Goal: Information Seeking & Learning: Learn about a topic

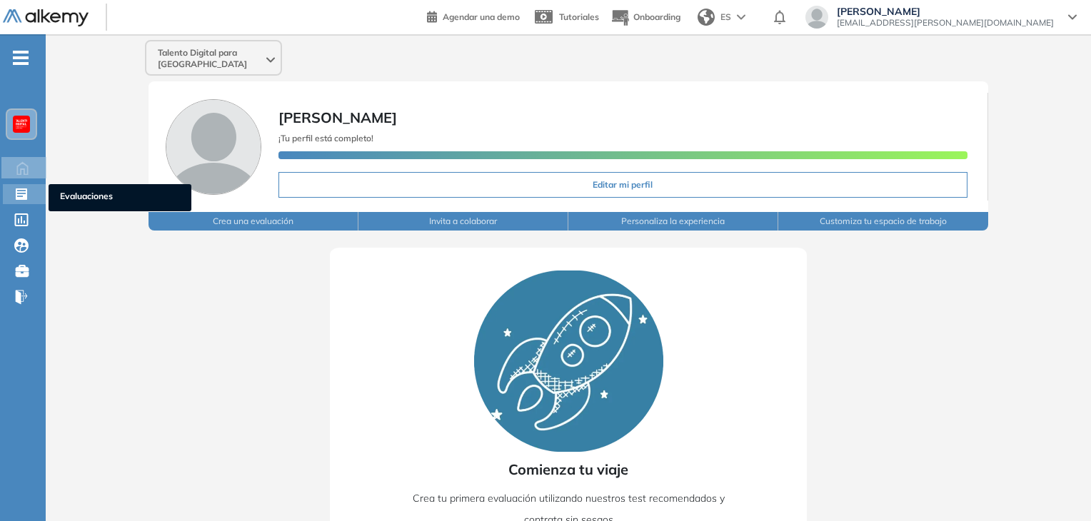
click at [19, 199] on icon at bounding box center [21, 194] width 14 height 14
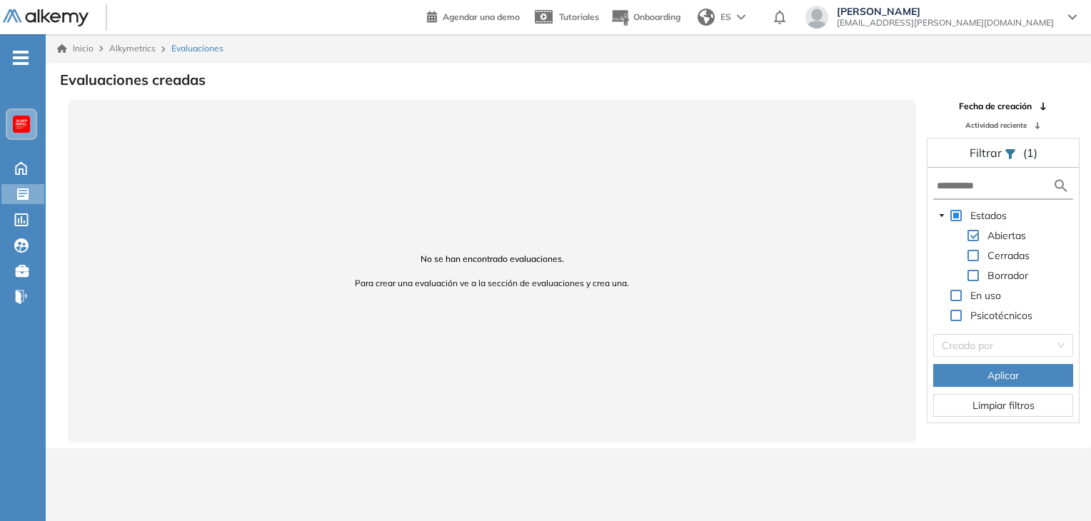
click at [26, 127] on div at bounding box center [21, 124] width 17 height 17
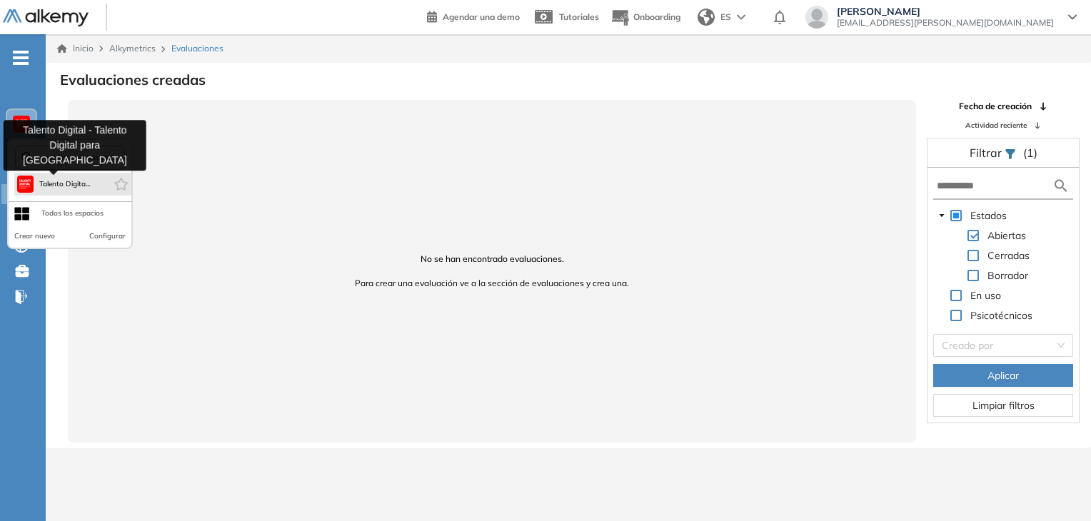
click at [47, 187] on span "Talento Digita..." at bounding box center [64, 183] width 51 height 11
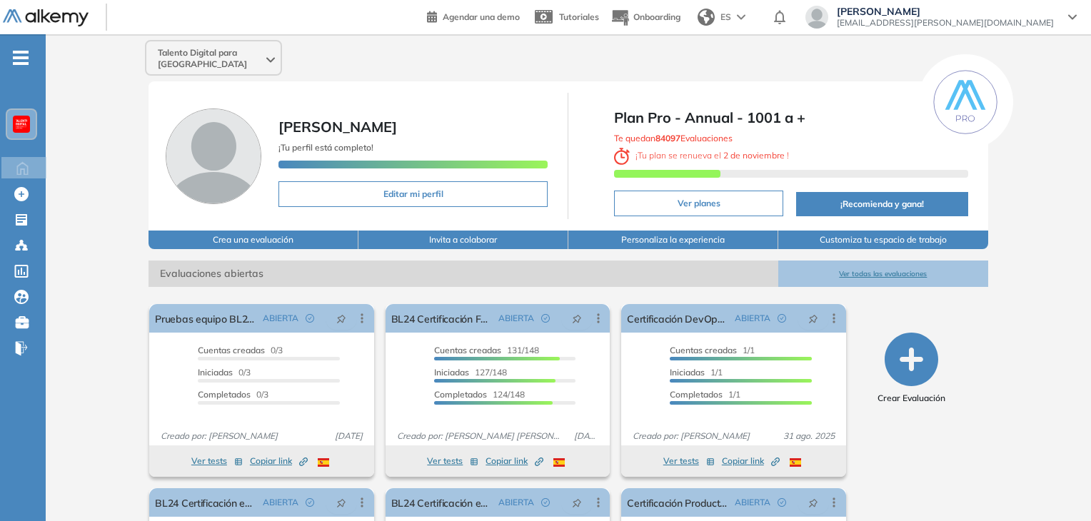
click at [705, 261] on span "Evaluaciones abiertas" at bounding box center [464, 274] width 630 height 26
click at [861, 265] on button "Ver todas las evaluaciones" at bounding box center [883, 274] width 210 height 26
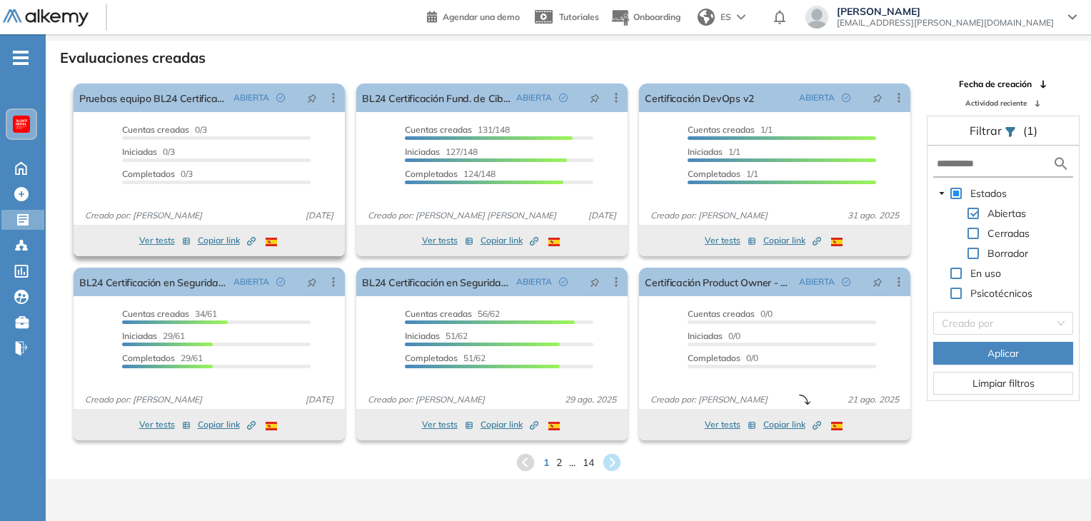
scroll to position [34, 0]
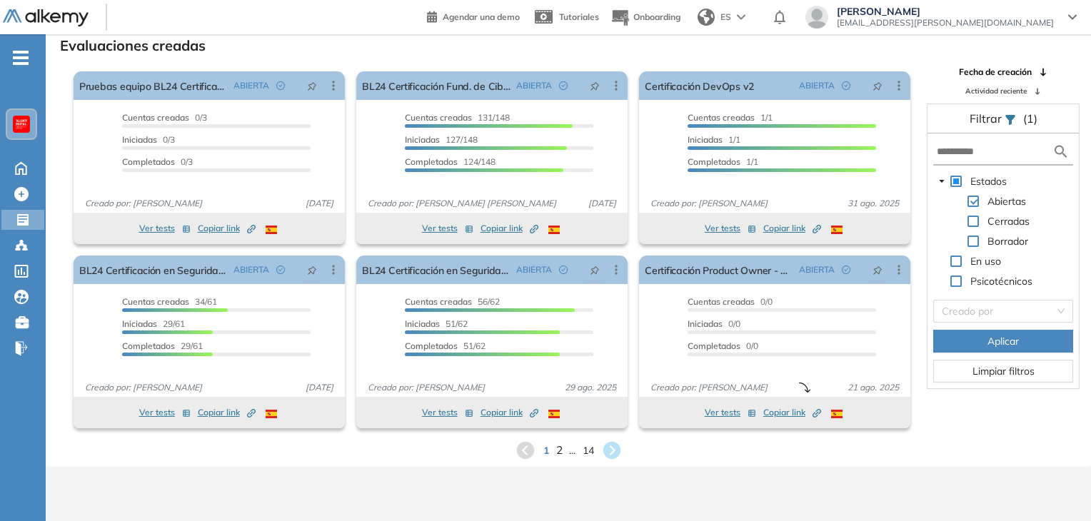
click at [560, 453] on span "2" at bounding box center [558, 450] width 6 height 16
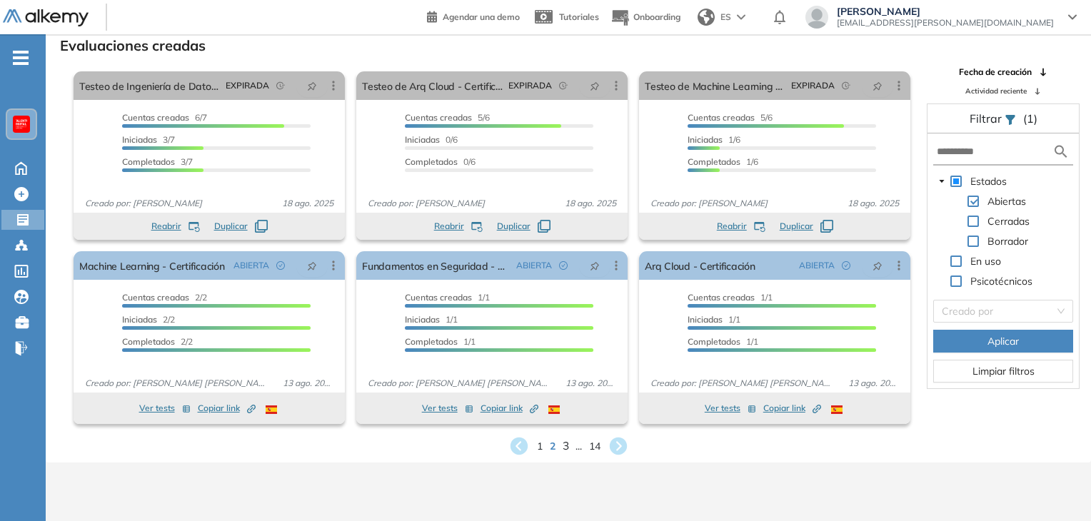
click at [563, 447] on span "3" at bounding box center [565, 446] width 6 height 16
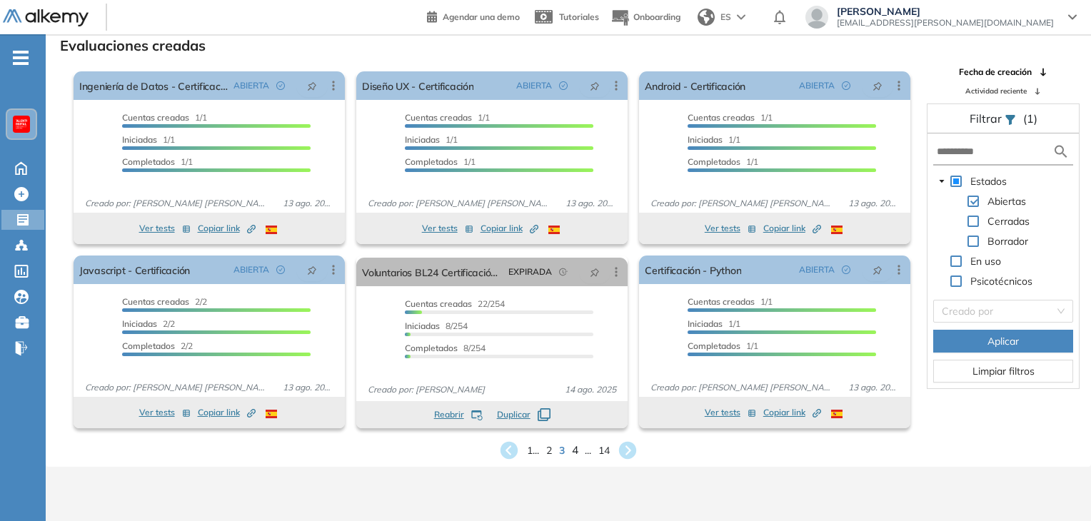
click at [575, 449] on span "4" at bounding box center [575, 450] width 6 height 16
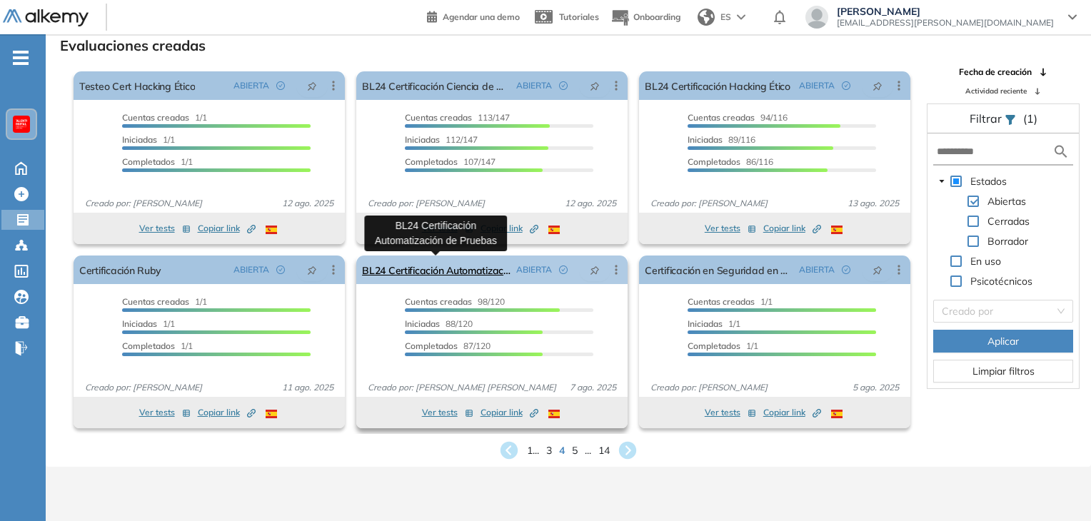
click at [423, 273] on link "BL24 Certificación Automatización de Pruebas" at bounding box center [436, 270] width 149 height 29
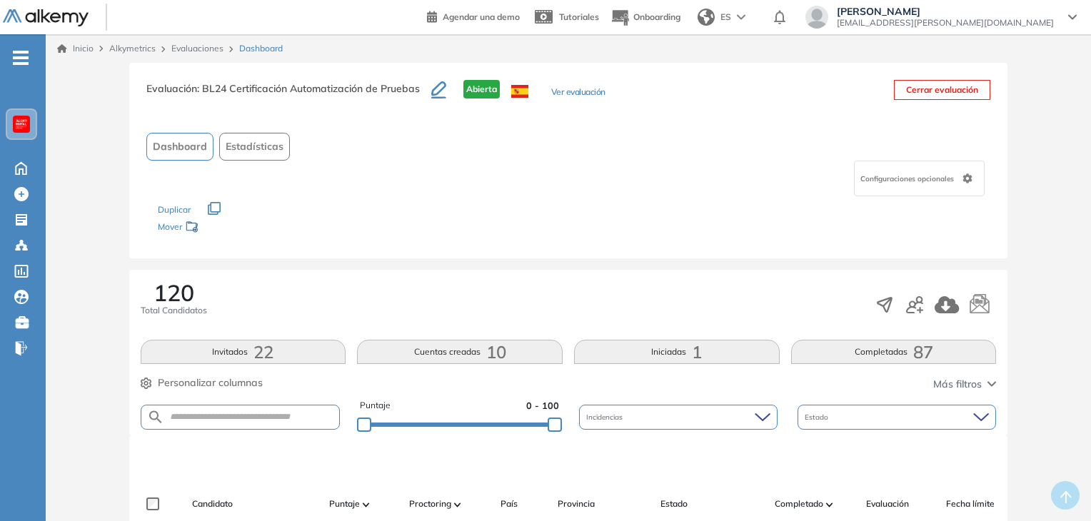
click at [259, 151] on span "Estadísticas" at bounding box center [255, 146] width 58 height 15
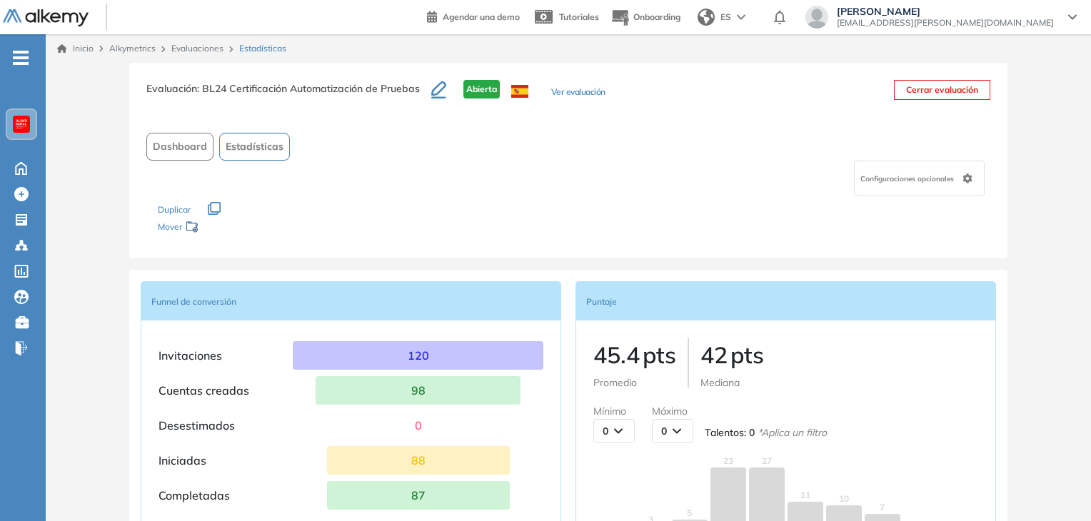
click at [184, 151] on span "Dashboard" at bounding box center [180, 146] width 54 height 15
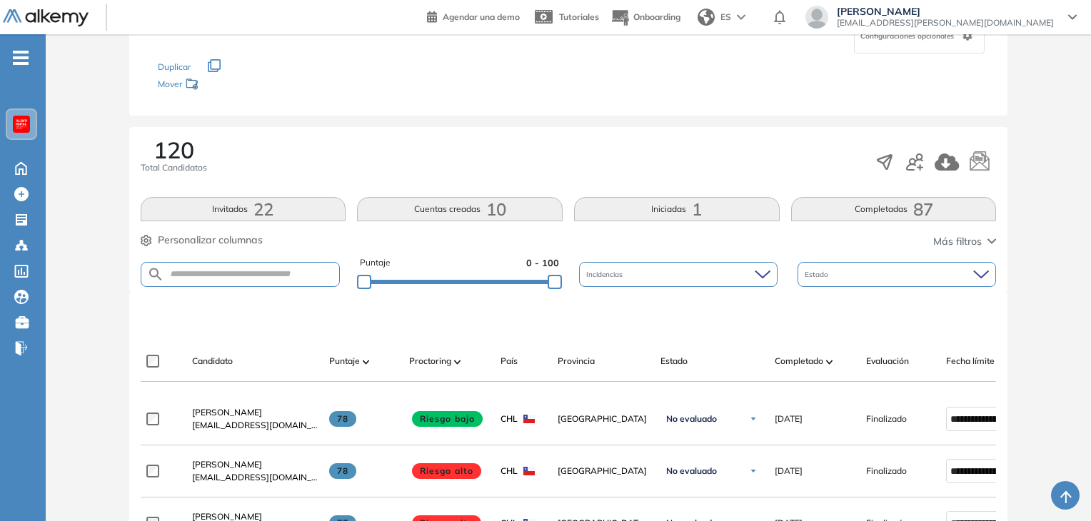
scroll to position [286, 0]
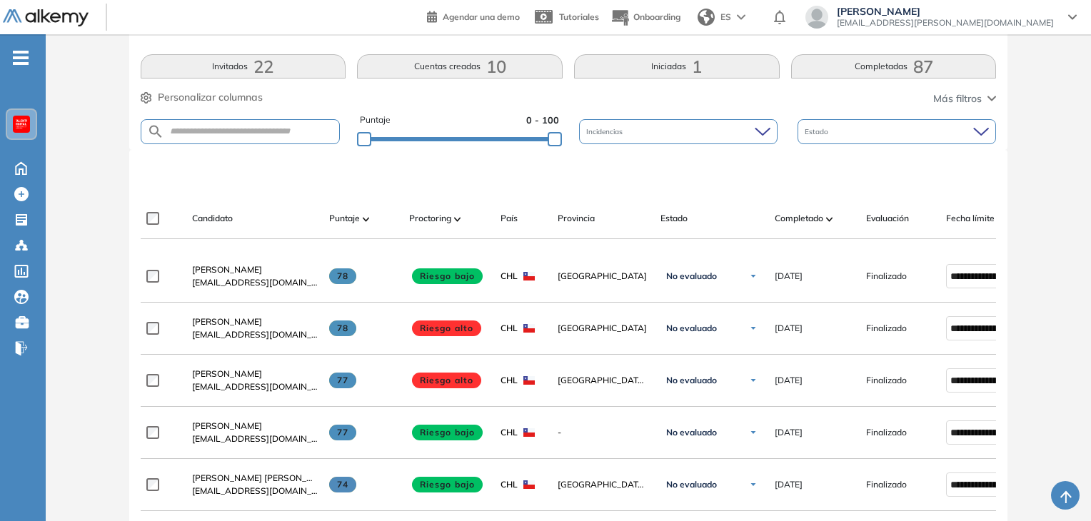
click at [869, 61] on button "Completadas 87" at bounding box center [894, 66] width 206 height 24
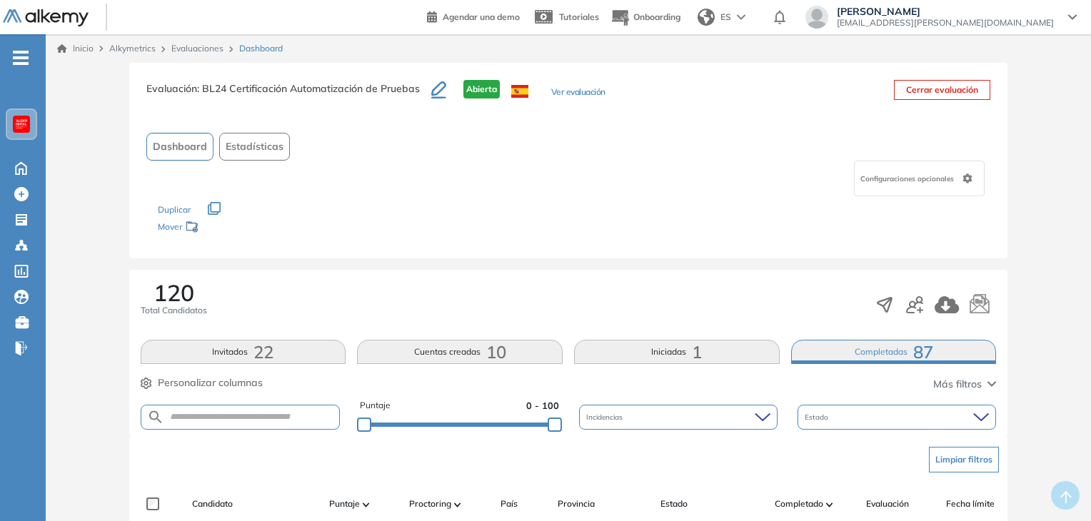
scroll to position [71, 0]
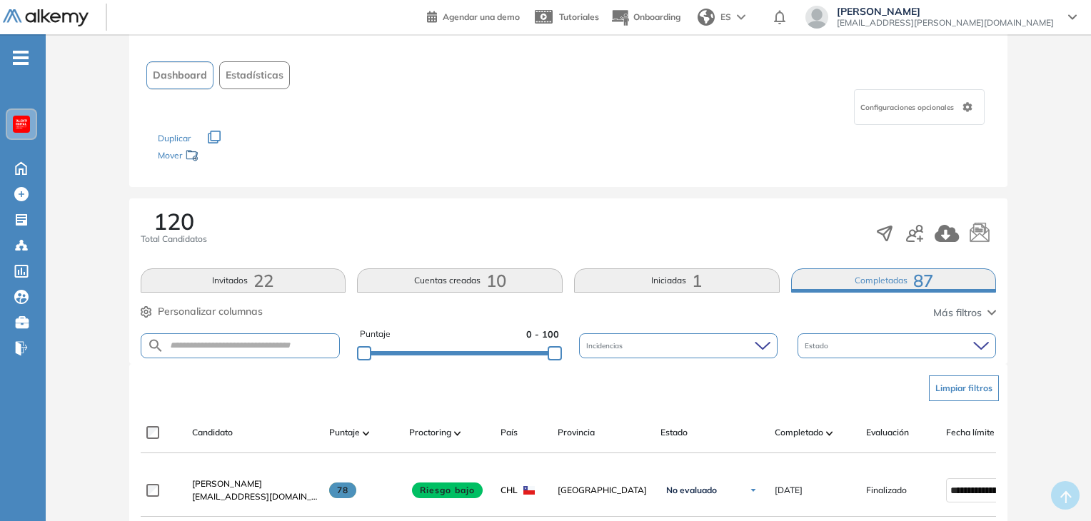
click at [256, 74] on span "Estadísticas" at bounding box center [255, 75] width 58 height 15
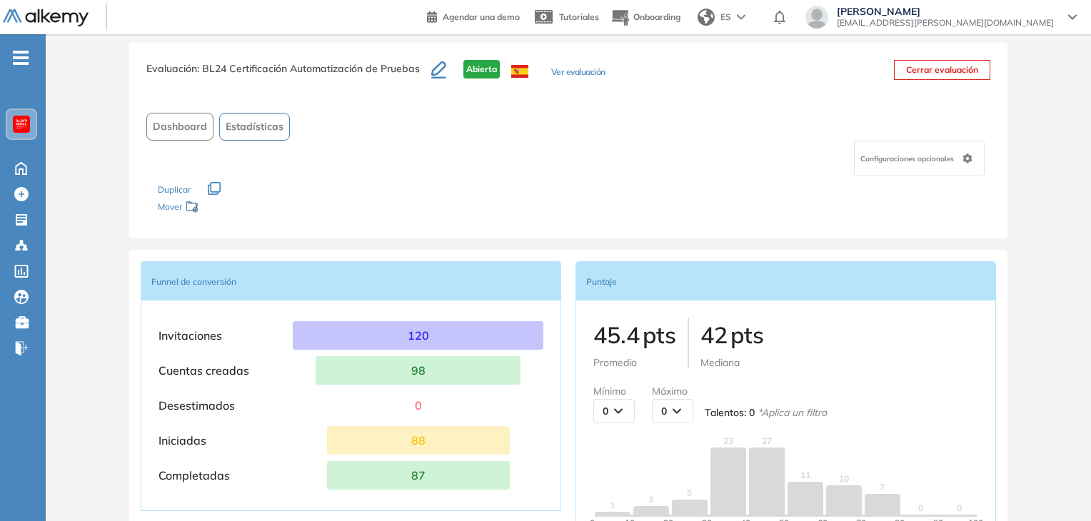
scroll to position [0, 0]
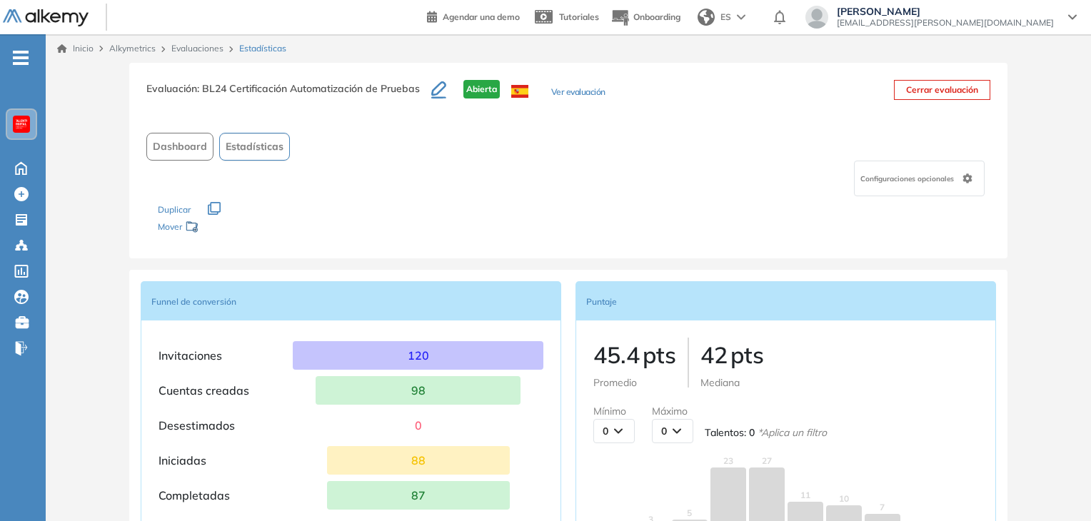
click at [579, 94] on button "Ver evaluación" at bounding box center [578, 93] width 54 height 15
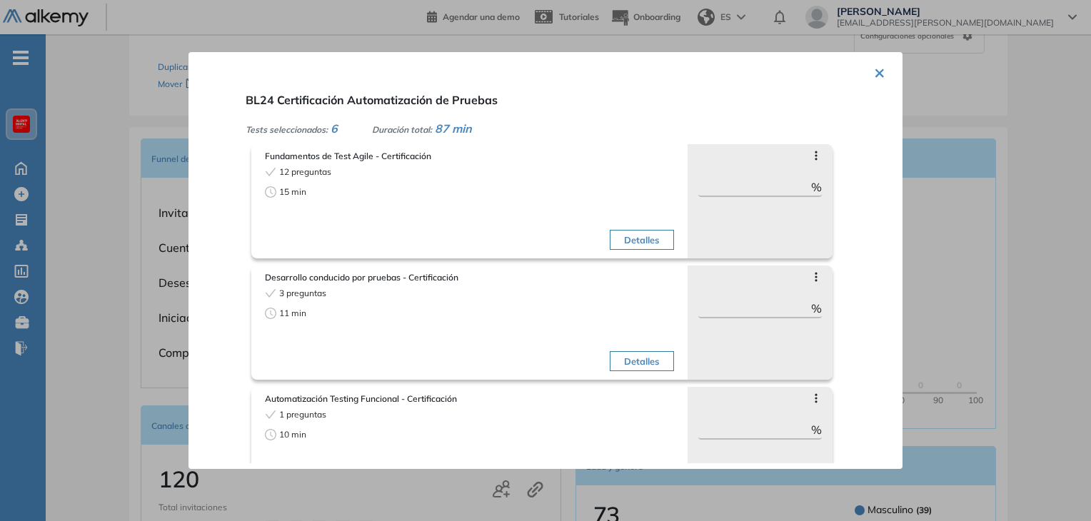
click at [633, 243] on button "Detalles" at bounding box center [642, 240] width 64 height 20
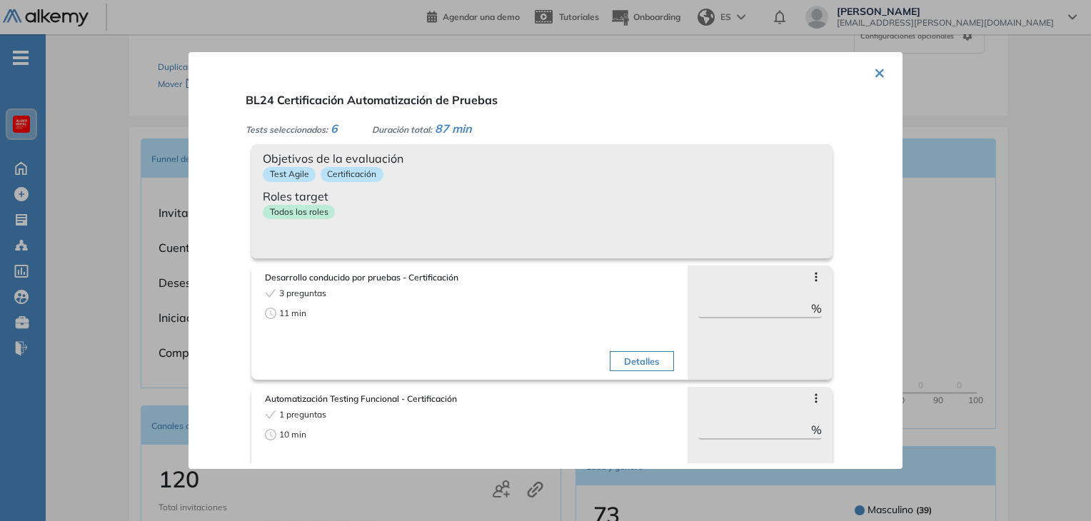
click at [685, 178] on div "Test Agile Certificación" at bounding box center [542, 177] width 558 height 21
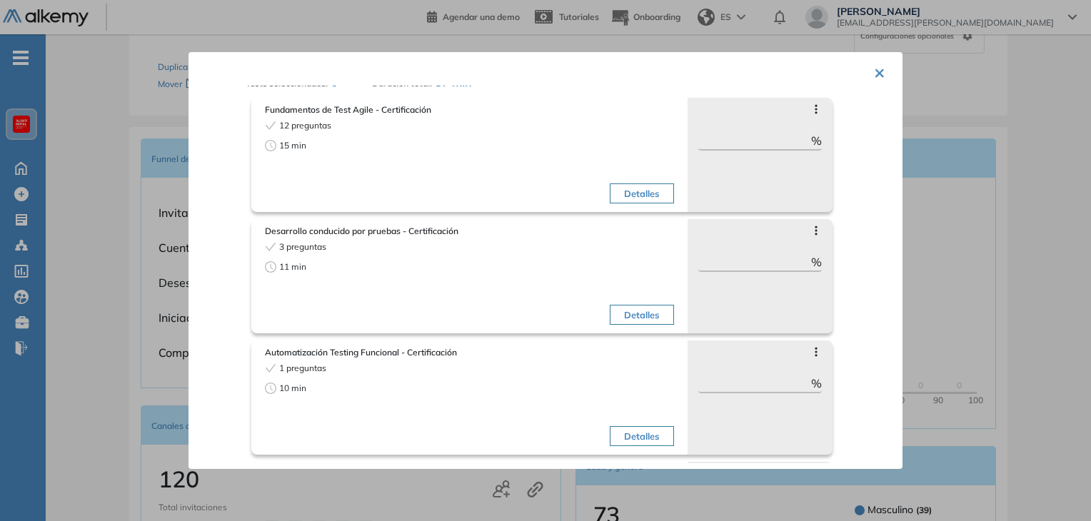
scroll to position [71, 0]
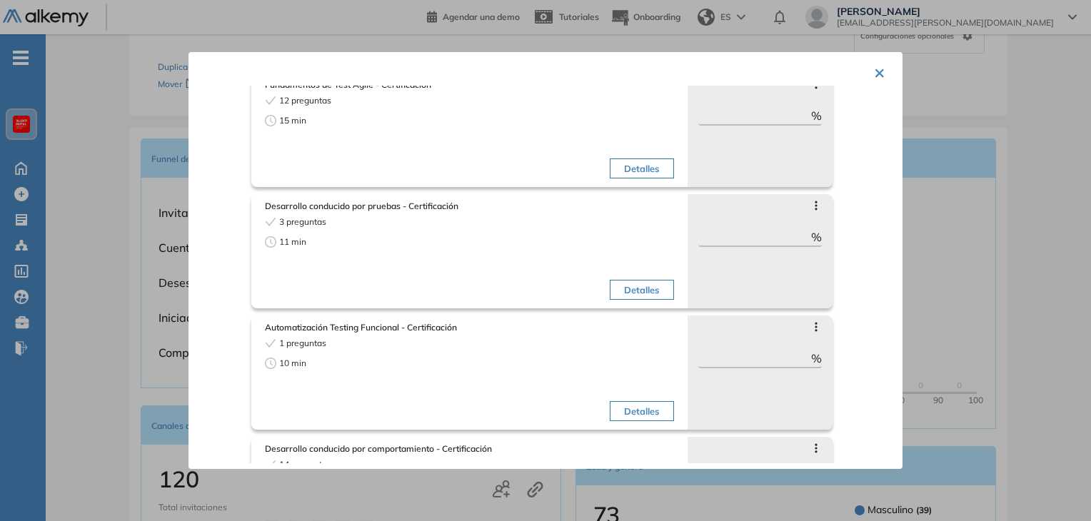
click at [630, 296] on button "Detalles" at bounding box center [642, 290] width 64 height 20
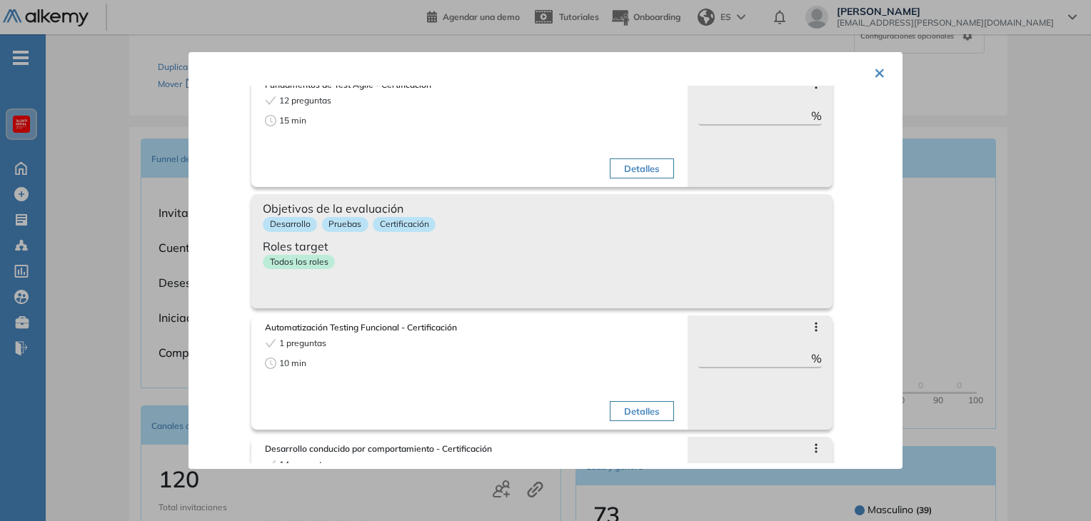
click at [630, 296] on div "Objetivos de la evaluación Desarrollo Pruebas Certificación Roles target Todos …" at bounding box center [541, 251] width 581 height 114
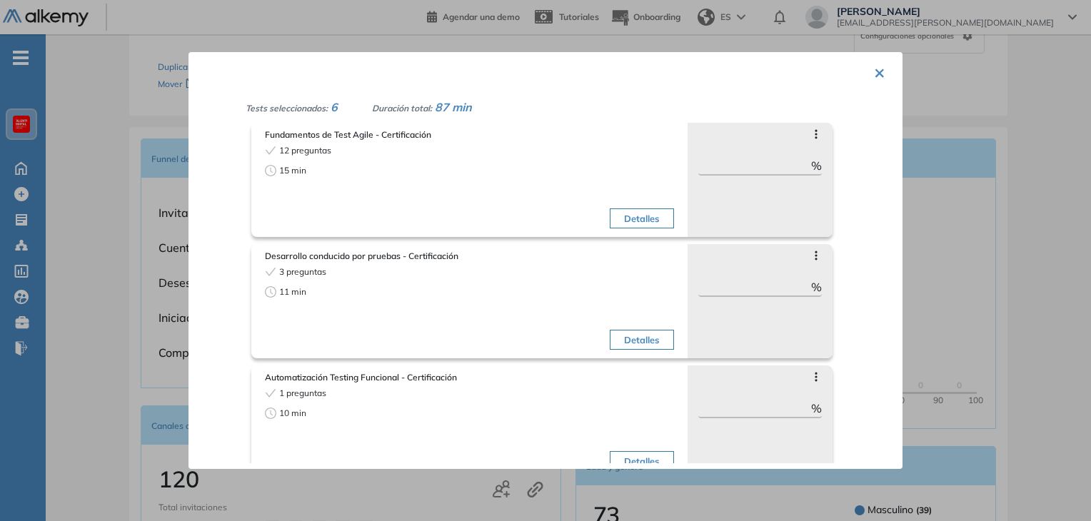
scroll to position [0, 0]
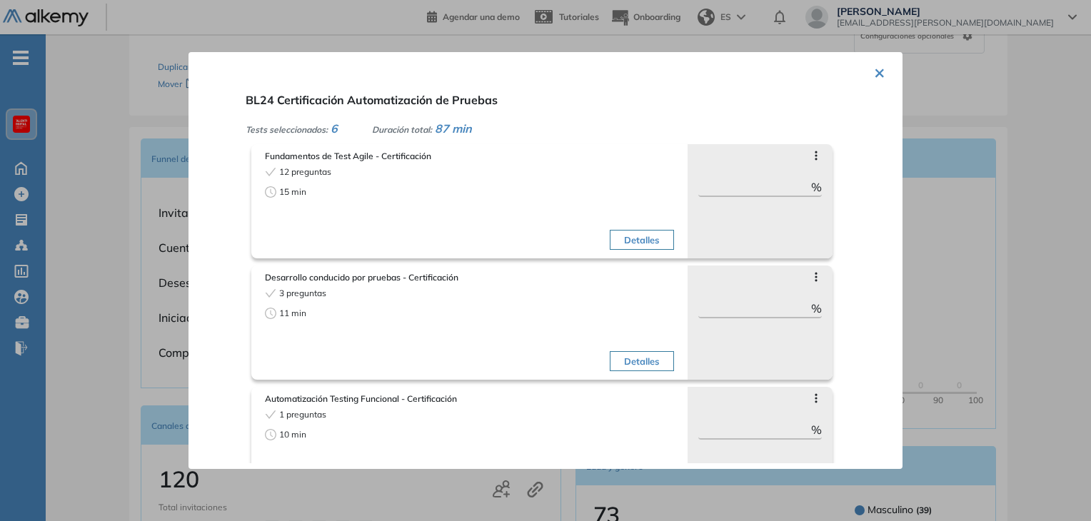
click at [810, 153] on icon at bounding box center [815, 155] width 11 height 11
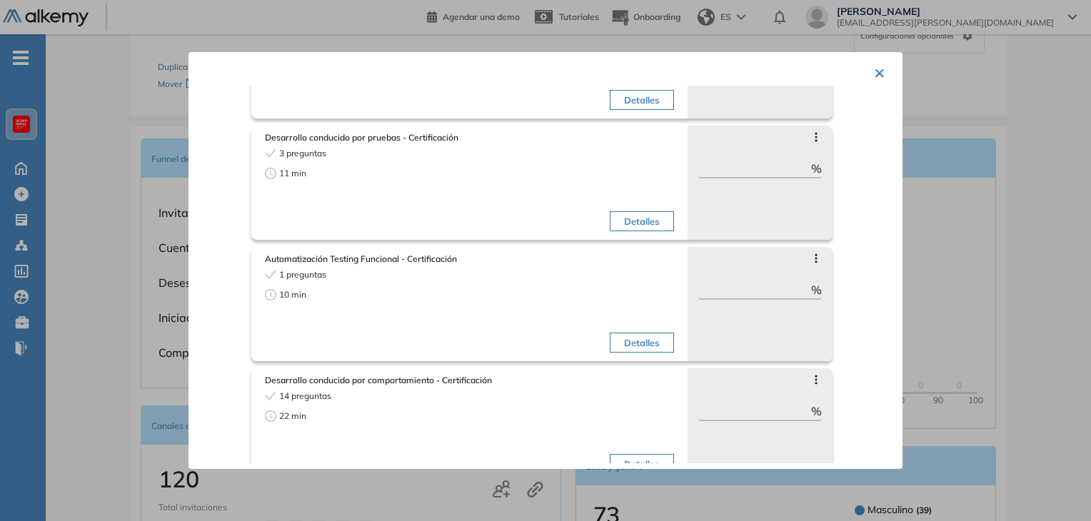
scroll to position [143, 0]
click at [810, 135] on icon at bounding box center [815, 134] width 11 height 11
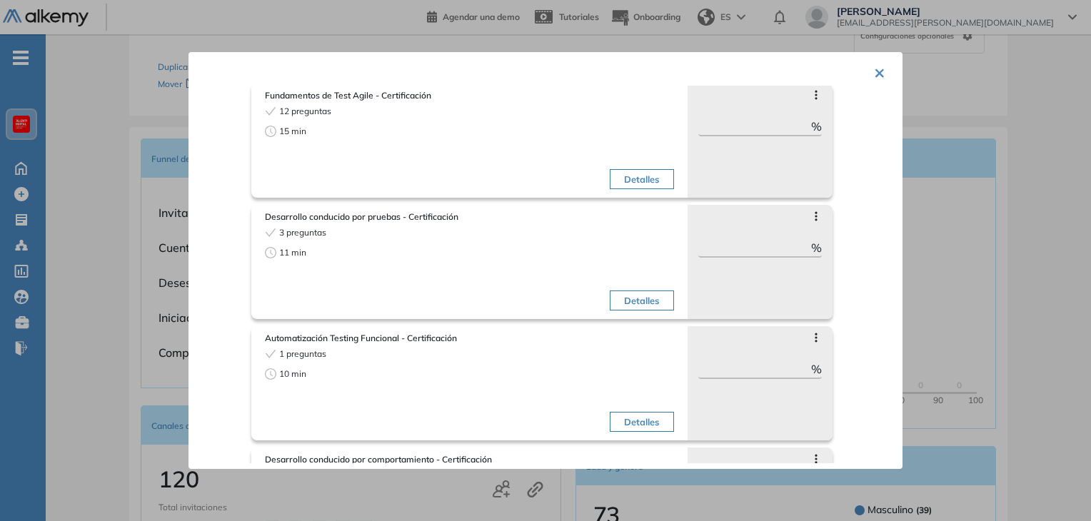
scroll to position [0, 0]
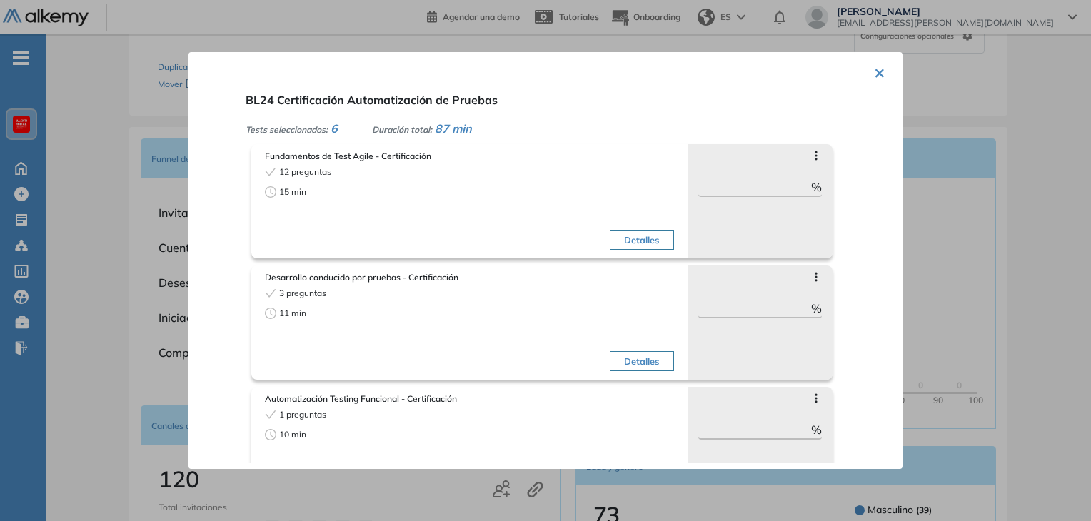
click at [875, 74] on button "×" at bounding box center [879, 72] width 11 height 28
